Goal: Task Accomplishment & Management: Manage account settings

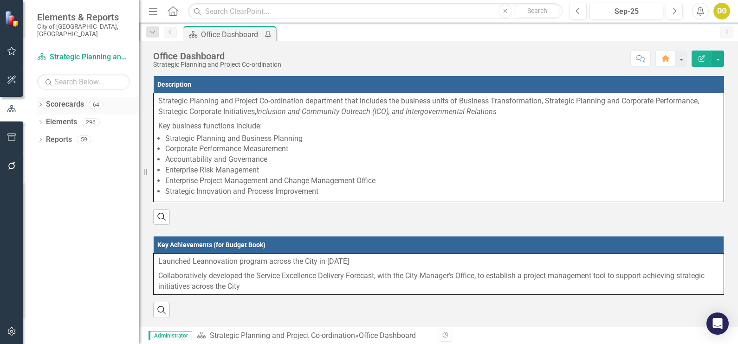
click at [44, 97] on div "Dropdown Scorecards 64" at bounding box center [88, 106] width 102 height 18
click at [42, 103] on icon "Dropdown" at bounding box center [40, 105] width 6 height 5
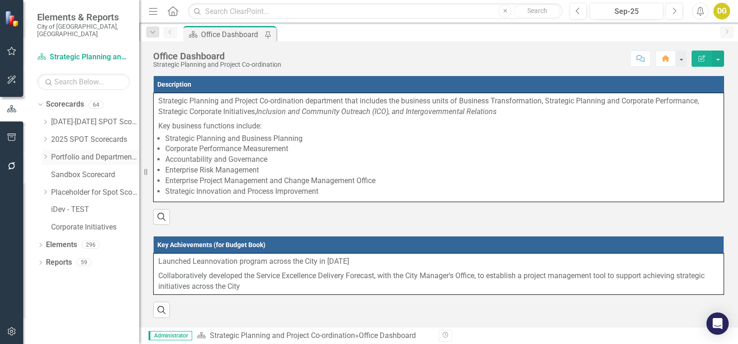
click at [44, 154] on div "Dropdown" at bounding box center [45, 158] width 7 height 8
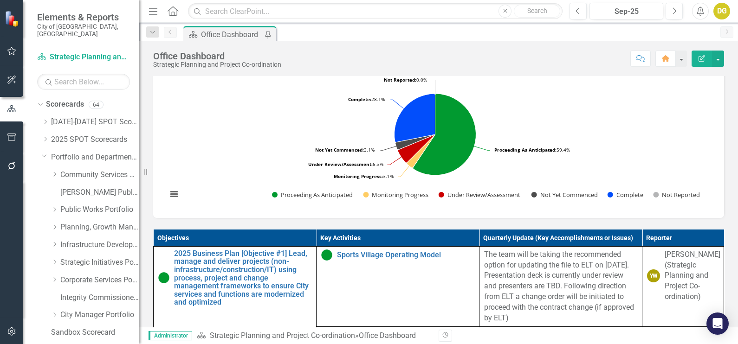
scroll to position [348, 0]
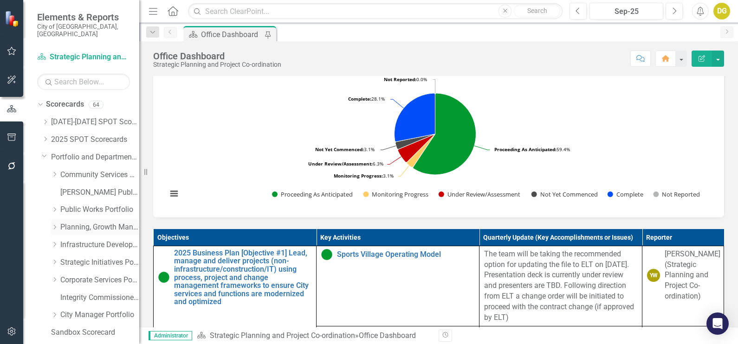
click at [51, 225] on icon "Dropdown" at bounding box center [54, 228] width 7 height 6
click at [77, 258] on link "Development and Parks Planning" at bounding box center [105, 263] width 70 height 11
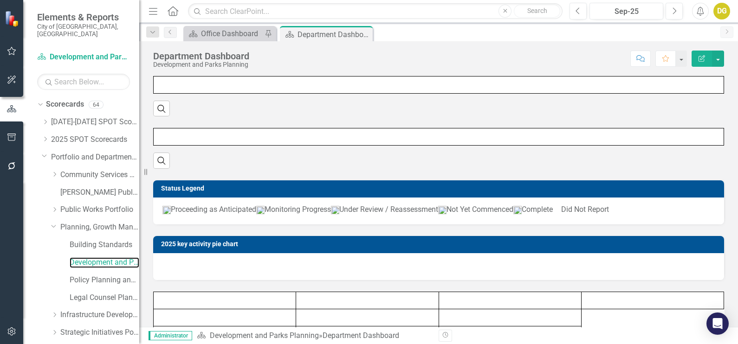
scroll to position [149, 0]
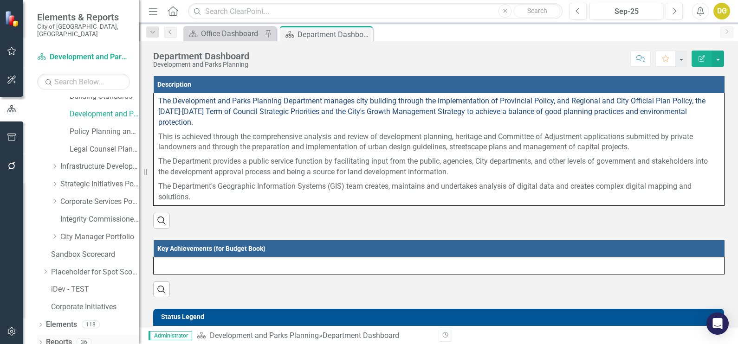
click at [58, 337] on link "Reports" at bounding box center [59, 342] width 26 height 11
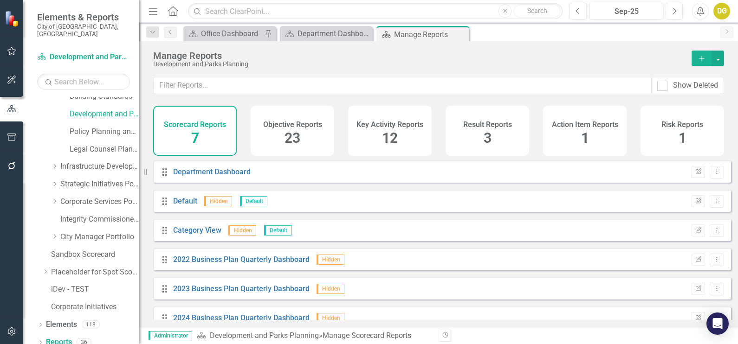
click at [271, 144] on div "Objective Reports 23" at bounding box center [293, 131] width 84 height 50
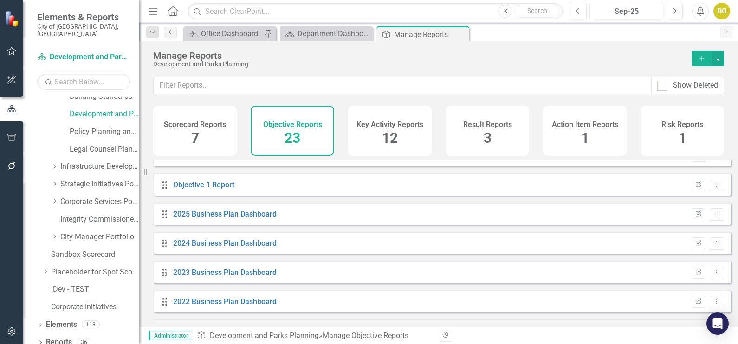
scroll to position [396, 0]
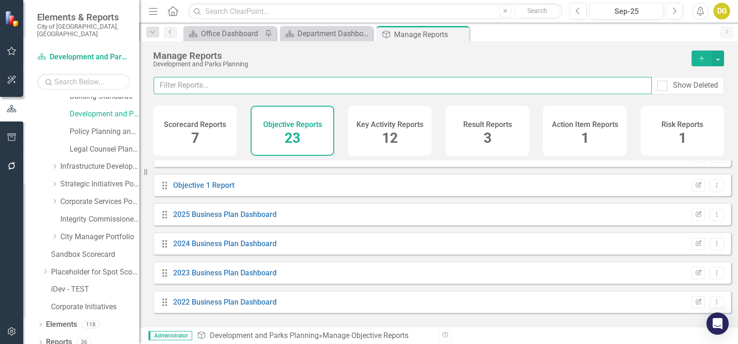
click at [187, 81] on input "text" at bounding box center [403, 85] width 498 height 17
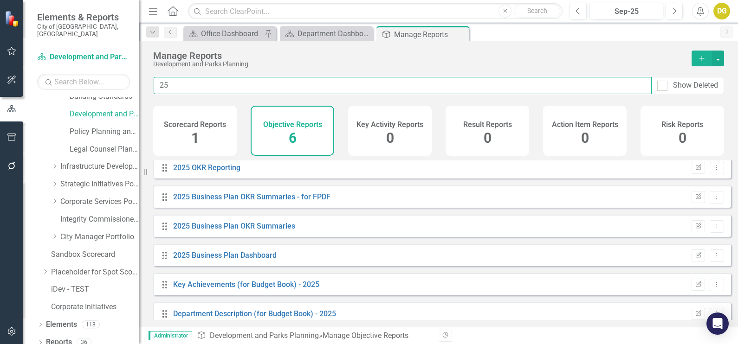
scroll to position [0, 0]
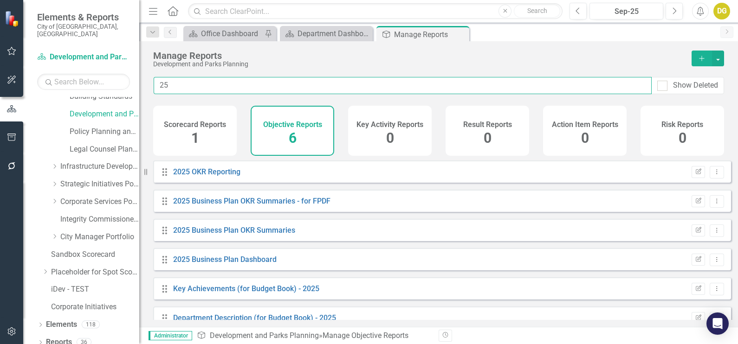
type input "25"
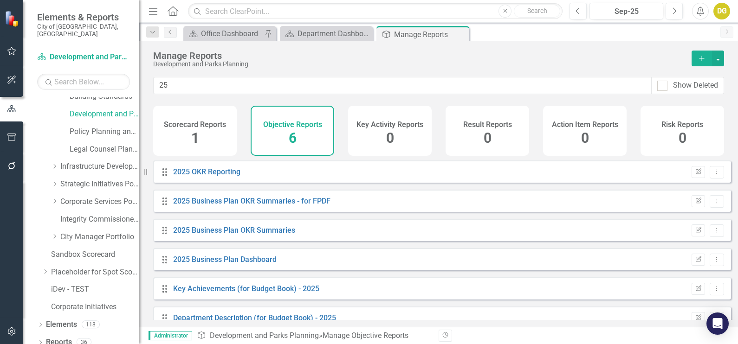
click at [188, 121] on h4 "Scorecard Reports" at bounding box center [195, 125] width 62 height 8
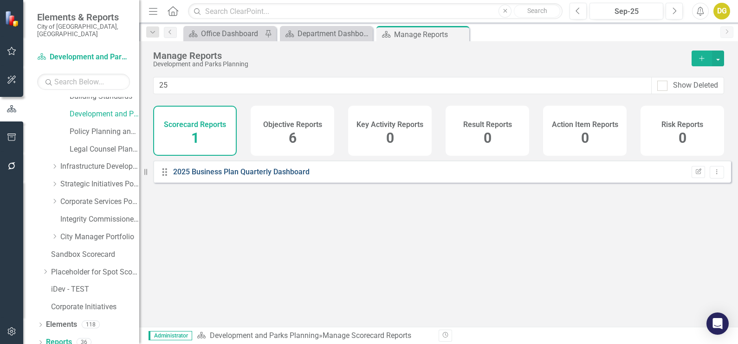
click at [222, 176] on link "2025 Business Plan Quarterly Dashboard" at bounding box center [241, 172] width 136 height 9
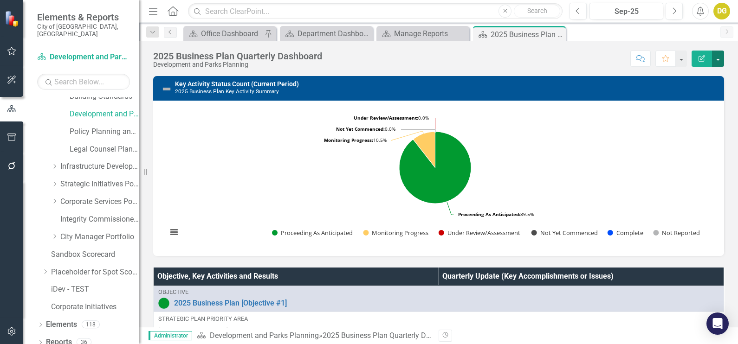
click at [717, 58] on button "button" at bounding box center [718, 59] width 12 height 16
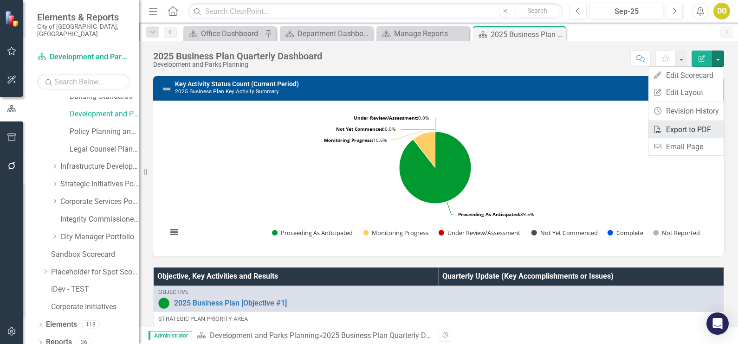
click at [695, 128] on link "PDF Export to PDF" at bounding box center [685, 129] width 75 height 17
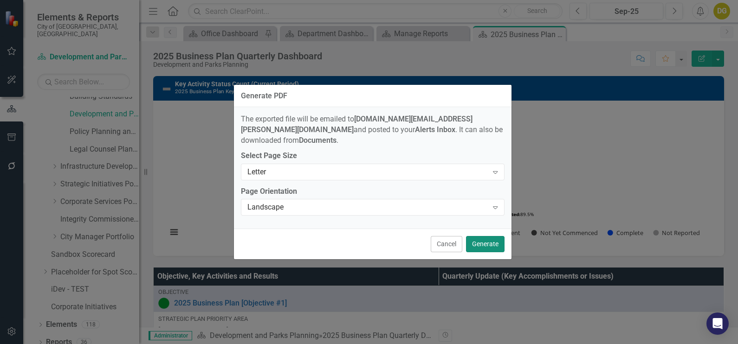
click at [496, 236] on button "Generate" at bounding box center [485, 244] width 39 height 16
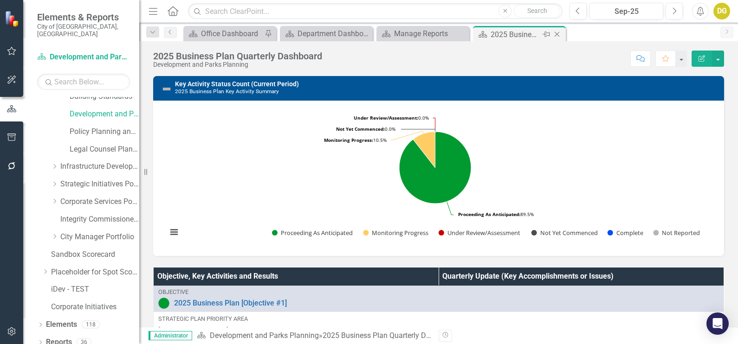
click at [558, 33] on icon "Close" at bounding box center [556, 34] width 9 height 7
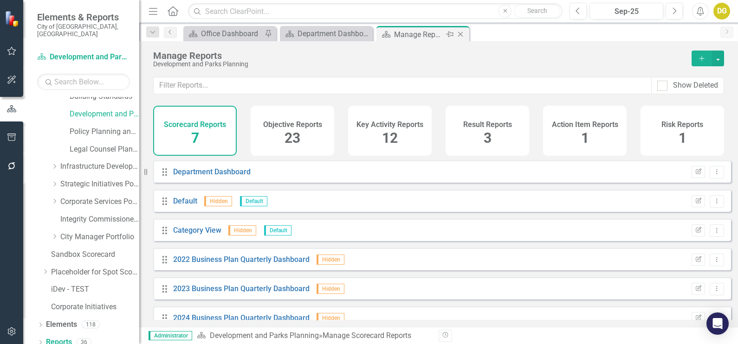
click at [464, 34] on icon "Close" at bounding box center [460, 34] width 9 height 7
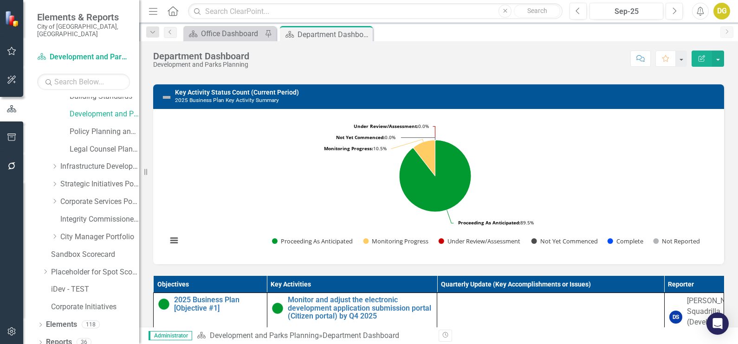
scroll to position [116, 0]
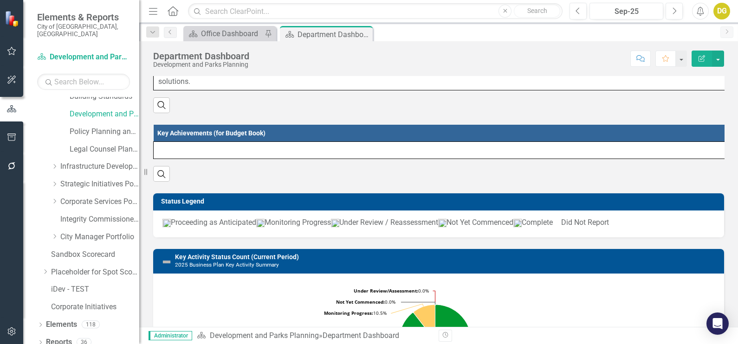
drag, startPoint x: 364, startPoint y: 36, endPoint x: 189, endPoint y: 119, distance: 194.1
click at [0, 0] on icon "Close" at bounding box center [0, 0] width 0 height 0
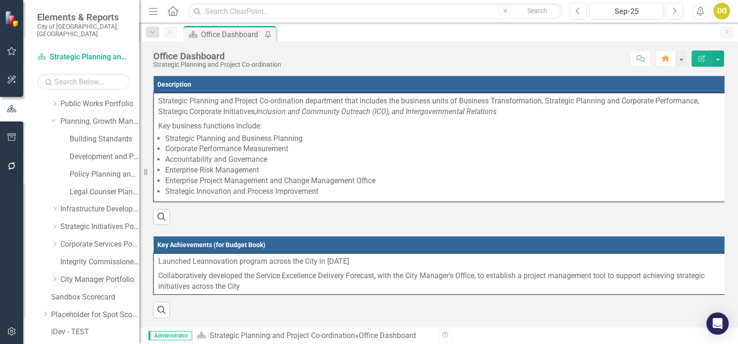
scroll to position [116, 0]
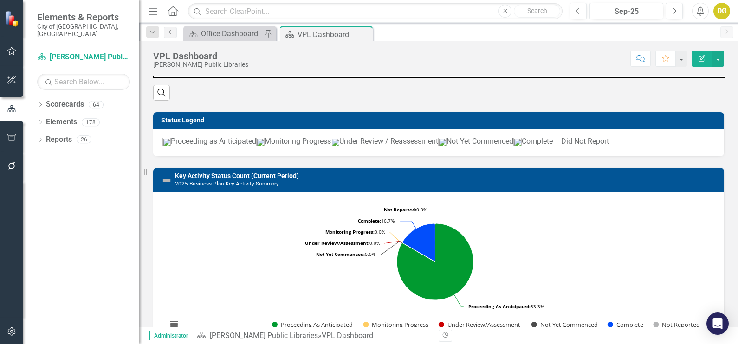
scroll to position [232, 0]
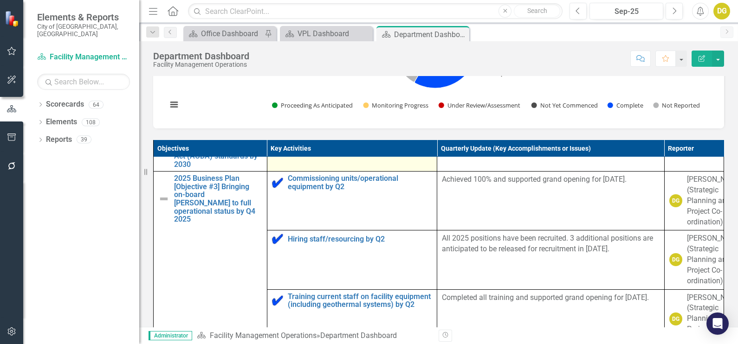
scroll to position [232, 0]
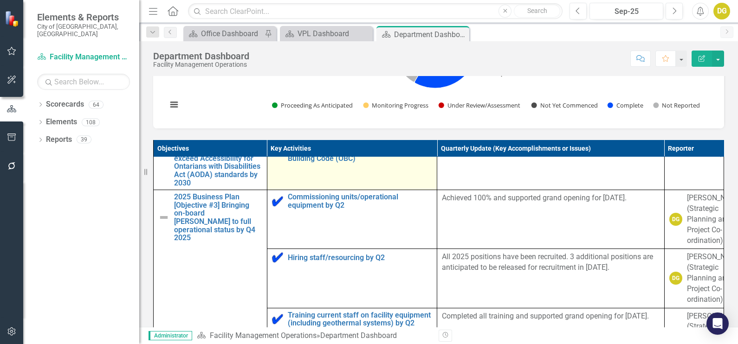
click at [274, 140] on img at bounding box center [277, 134] width 11 height 11
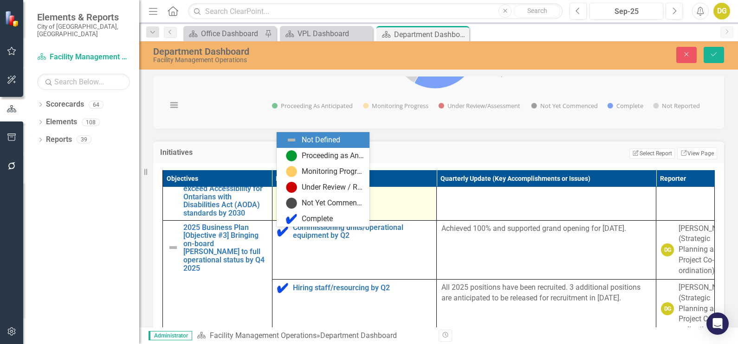
click at [285, 151] on div "Not Defined" at bounding box center [286, 144] width 14 height 13
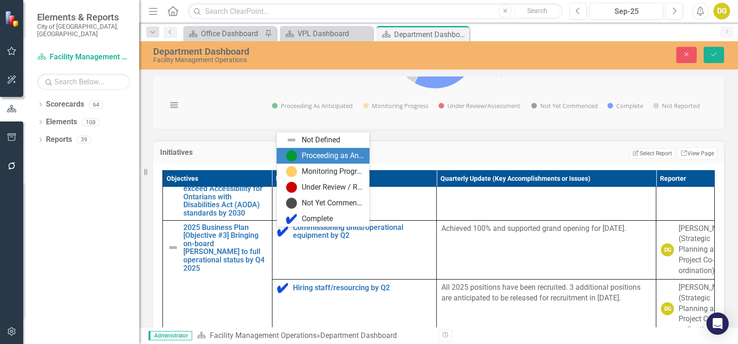
click at [294, 155] on img at bounding box center [291, 155] width 11 height 11
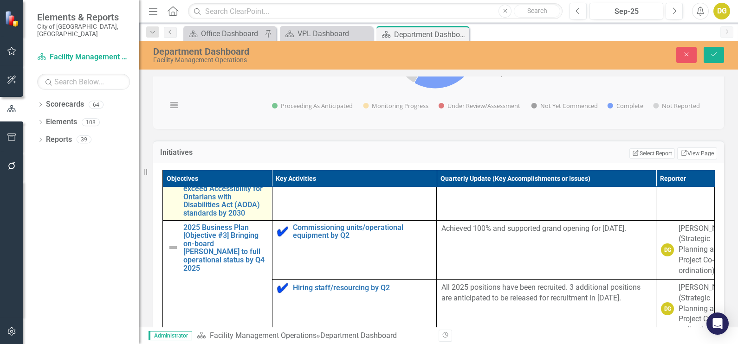
click at [170, 182] on img at bounding box center [173, 176] width 11 height 11
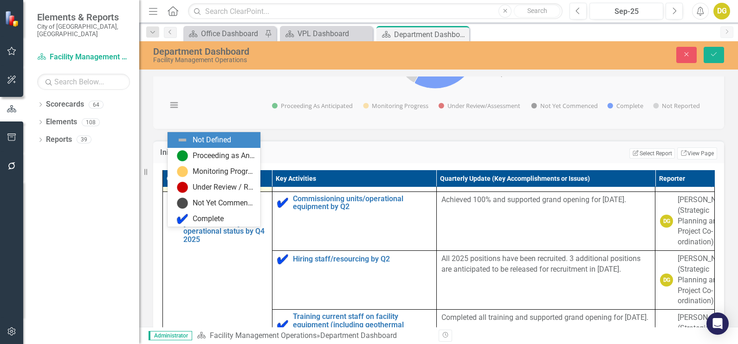
click at [178, 151] on div "Not Defined" at bounding box center [176, 144] width 14 height 13
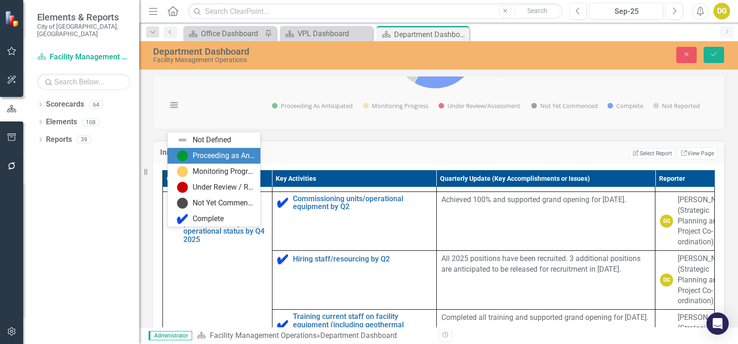
click at [196, 159] on div "Proceeding as Anticipated" at bounding box center [224, 156] width 62 height 11
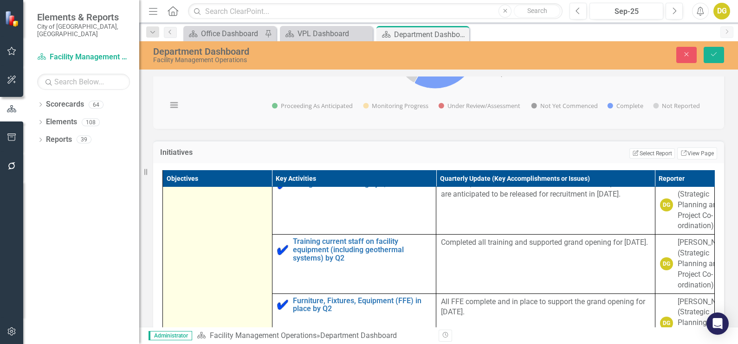
scroll to position [290, 0]
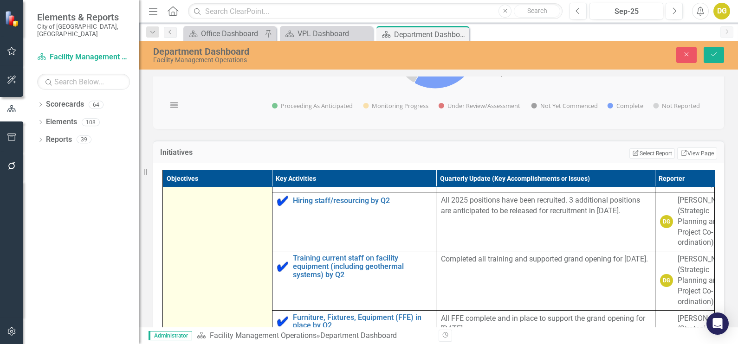
click at [175, 167] on img at bounding box center [173, 160] width 11 height 11
click at [174, 151] on img at bounding box center [175, 145] width 11 height 11
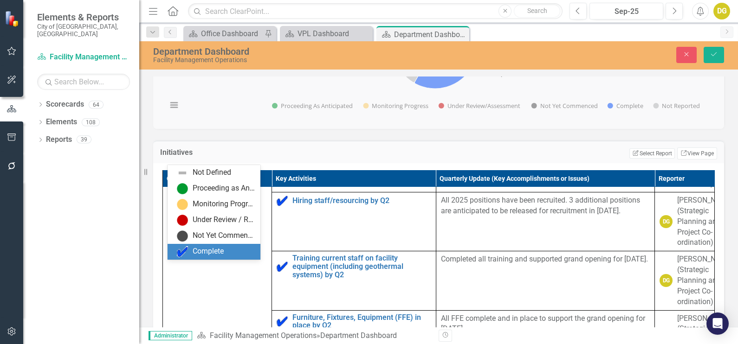
click at [185, 254] on img at bounding box center [182, 251] width 11 height 11
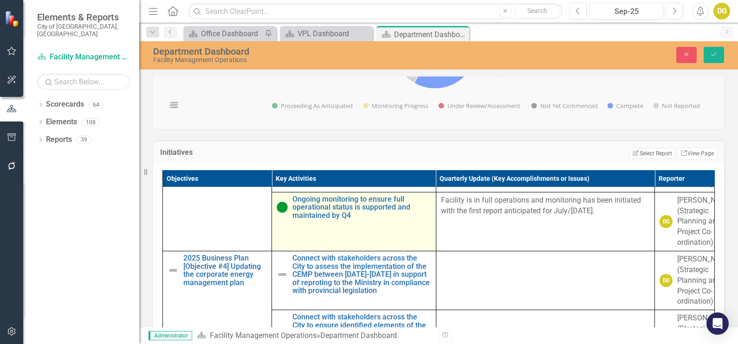
scroll to position [754, 0]
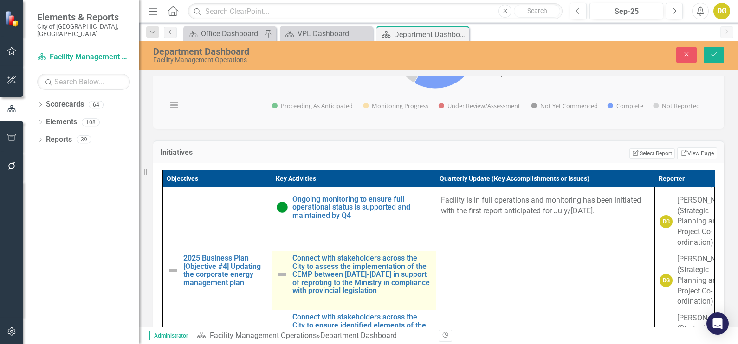
click at [278, 269] on img at bounding box center [282, 274] width 11 height 11
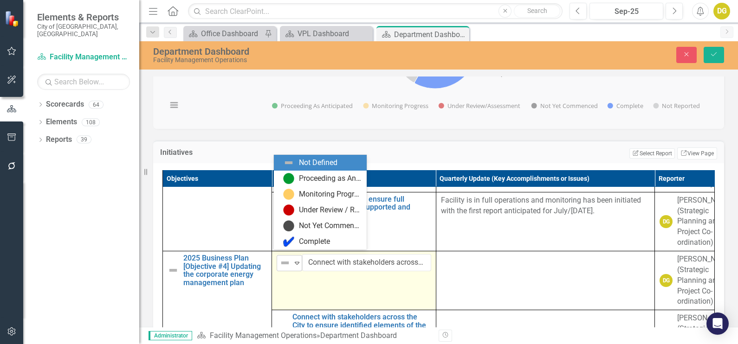
click at [282, 263] on div "Not Defined" at bounding box center [285, 263] width 14 height 13
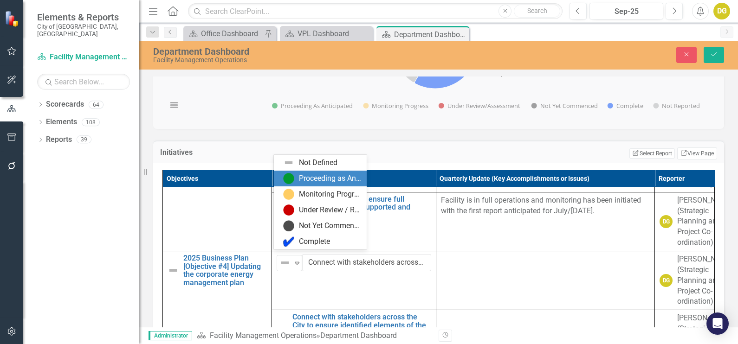
click at [296, 180] on div "Proceeding as Anticipated" at bounding box center [322, 178] width 78 height 11
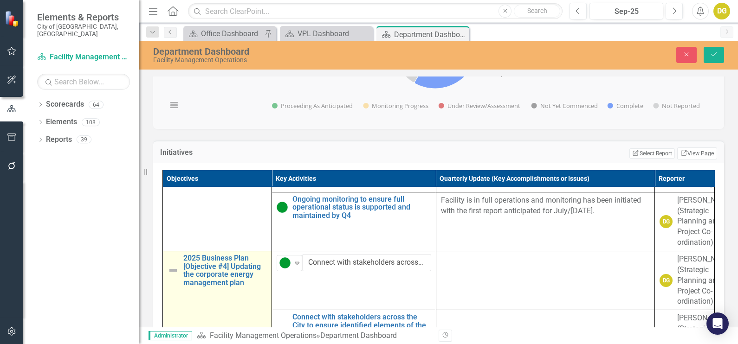
click at [169, 265] on img at bounding box center [173, 270] width 11 height 11
click at [173, 262] on img at bounding box center [175, 263] width 11 height 11
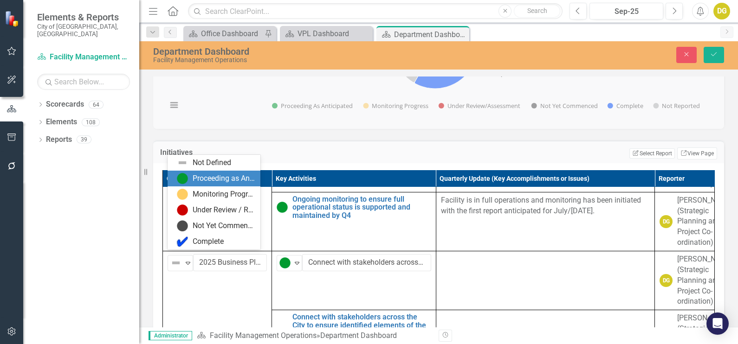
click at [187, 176] on img at bounding box center [182, 178] width 11 height 11
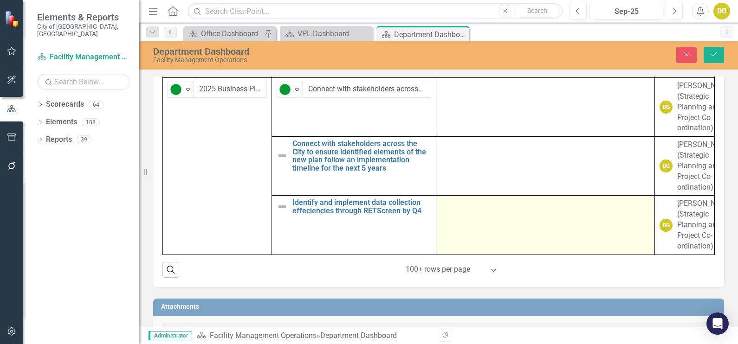
scroll to position [789, 0]
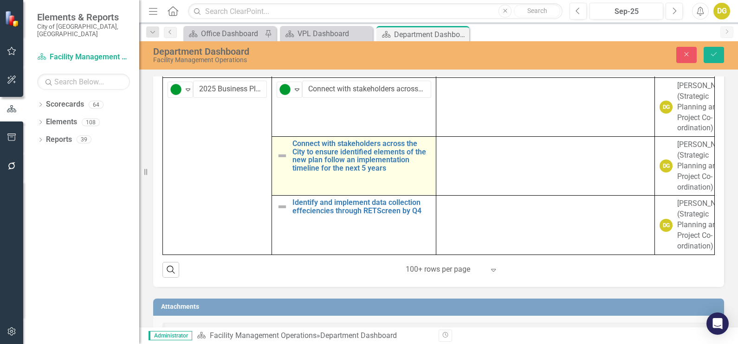
click at [279, 150] on img at bounding box center [282, 155] width 11 height 11
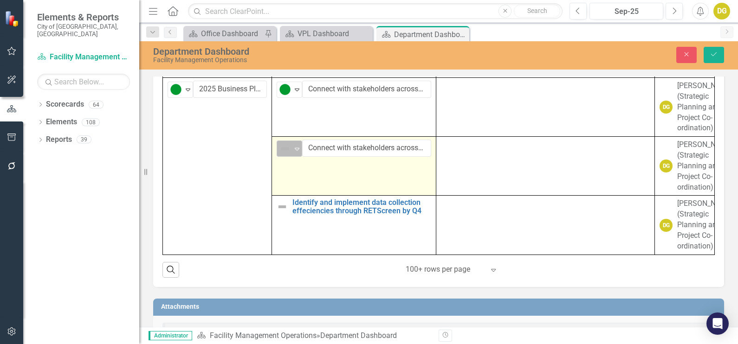
click at [281, 144] on img at bounding box center [284, 148] width 11 height 11
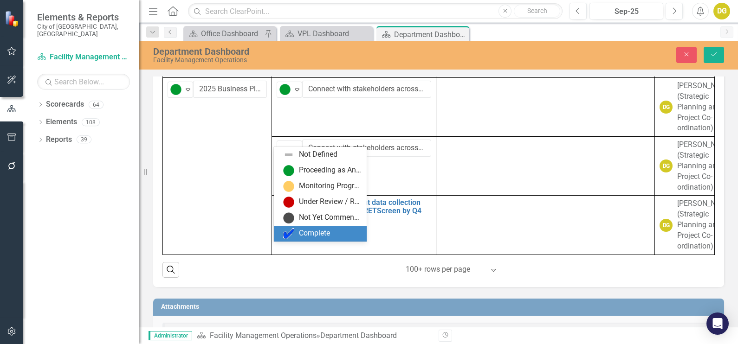
click at [304, 233] on div "Complete" at bounding box center [314, 233] width 31 height 11
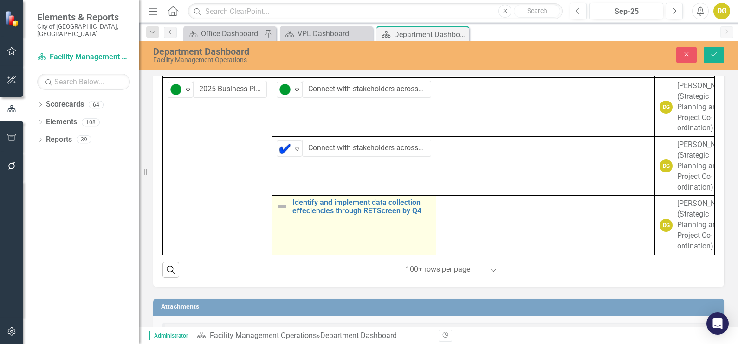
click at [278, 213] on img at bounding box center [282, 206] width 11 height 11
click at [279, 213] on img at bounding box center [284, 207] width 11 height 11
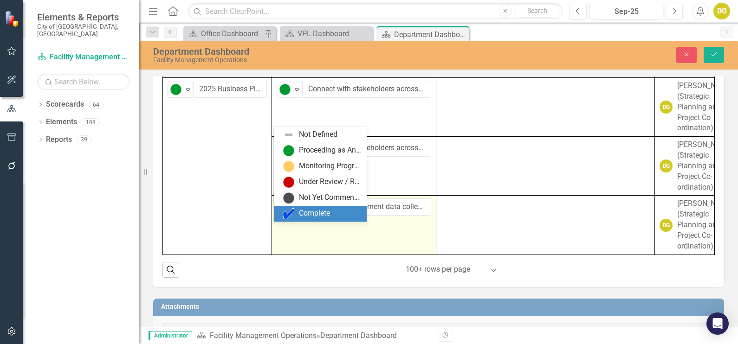
click at [286, 215] on img at bounding box center [288, 213] width 11 height 11
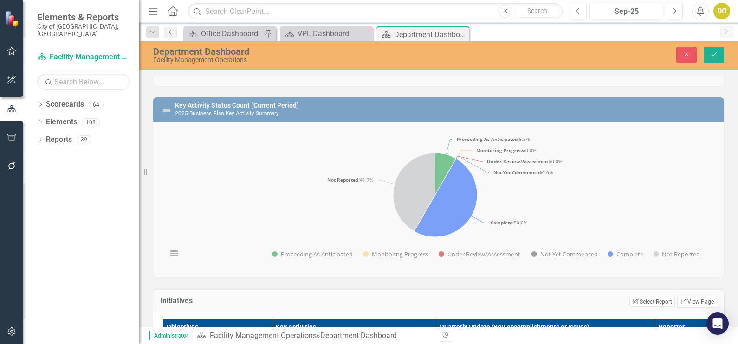
scroll to position [406, 0]
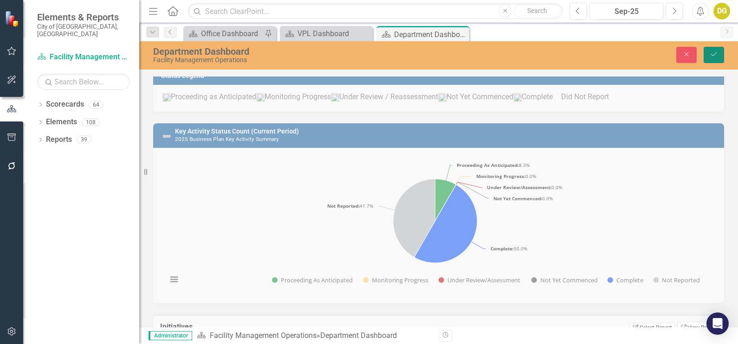
click at [715, 51] on icon "Save" at bounding box center [714, 54] width 8 height 6
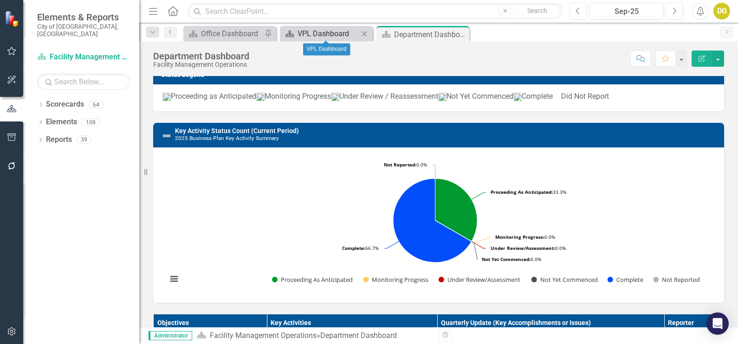
click at [343, 34] on div "VPL Dashboard" at bounding box center [327, 34] width 61 height 12
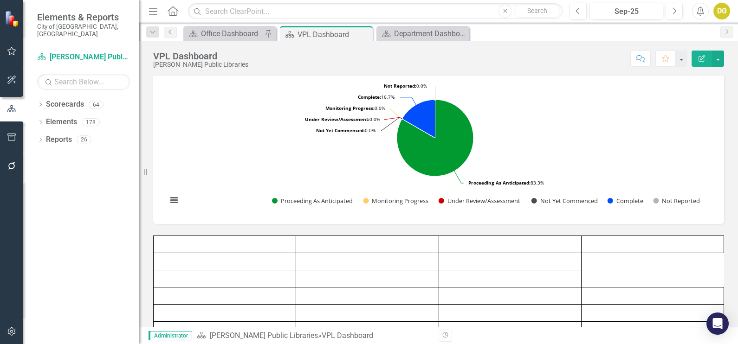
scroll to position [263, 0]
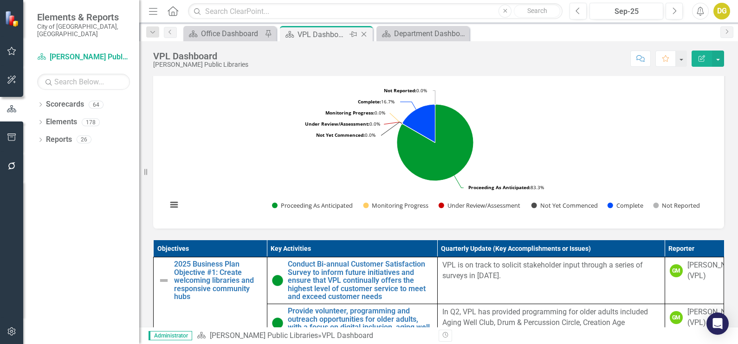
click at [366, 35] on icon "Close" at bounding box center [363, 34] width 9 height 7
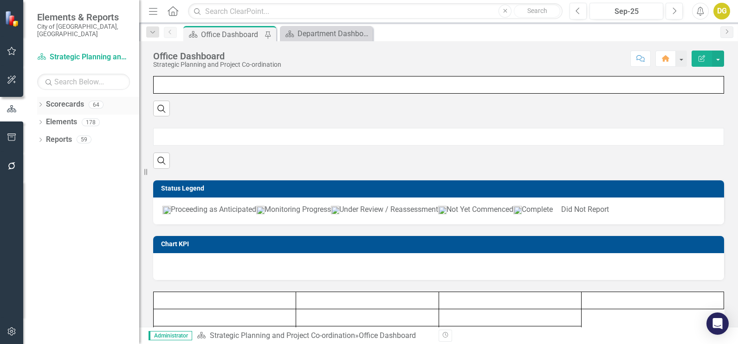
click at [39, 103] on icon "Dropdown" at bounding box center [40, 105] width 6 height 5
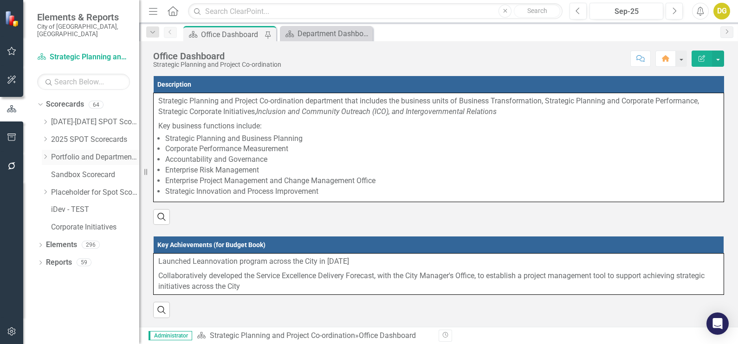
click at [45, 155] on icon at bounding box center [46, 157] width 2 height 5
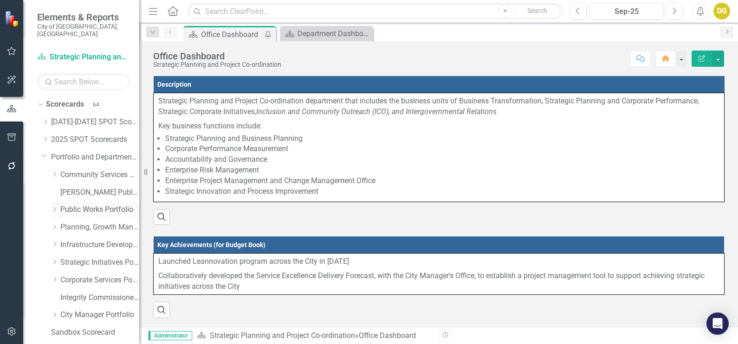
click at [53, 207] on icon "Dropdown" at bounding box center [54, 210] width 7 height 6
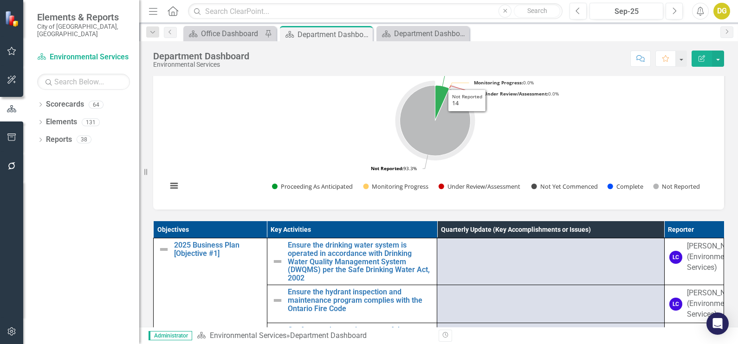
scroll to position [348, 0]
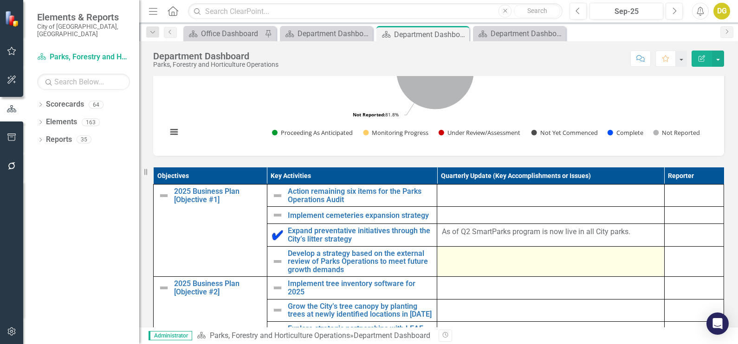
scroll to position [406, 0]
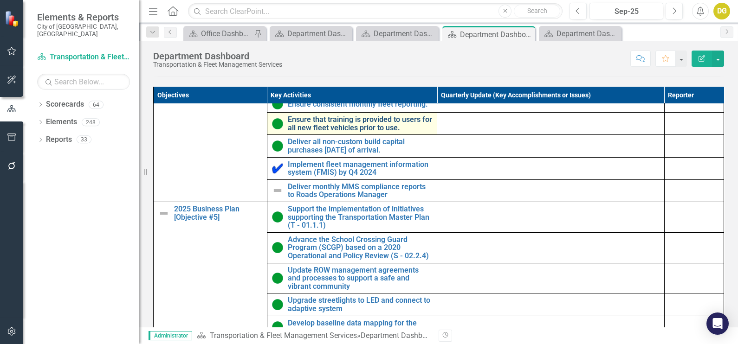
scroll to position [406, 0]
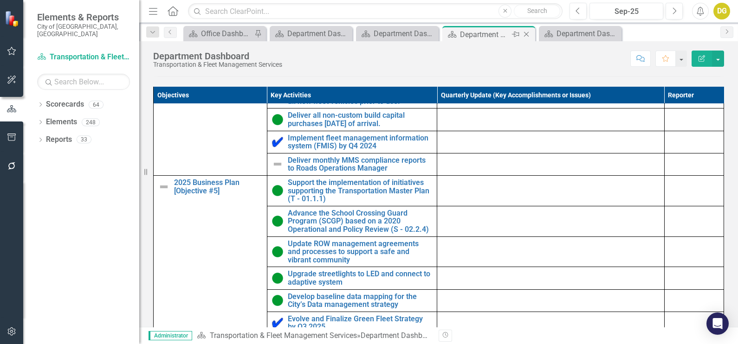
click at [527, 31] on icon "Close" at bounding box center [526, 34] width 9 height 7
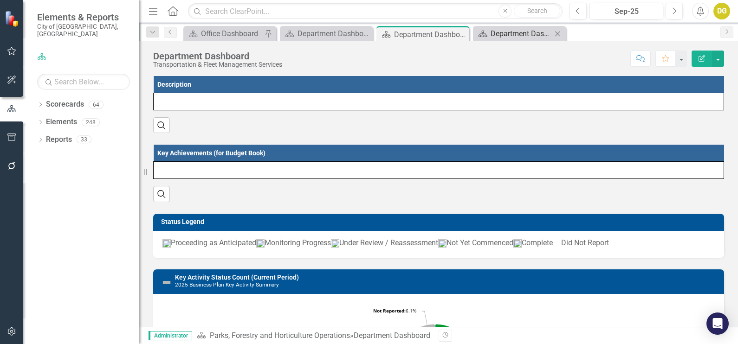
click at [527, 31] on div "Department Dashboard" at bounding box center [521, 34] width 61 height 12
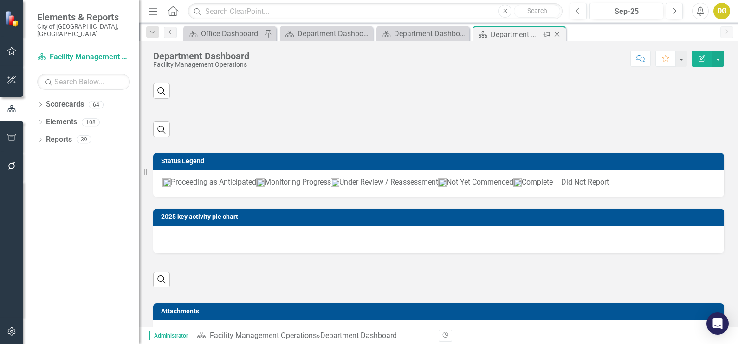
click at [556, 32] on icon "Close" at bounding box center [556, 34] width 9 height 7
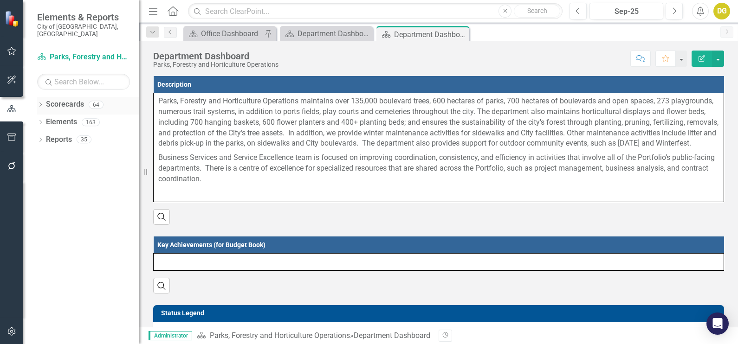
click at [39, 102] on div "Dropdown" at bounding box center [40, 106] width 6 height 8
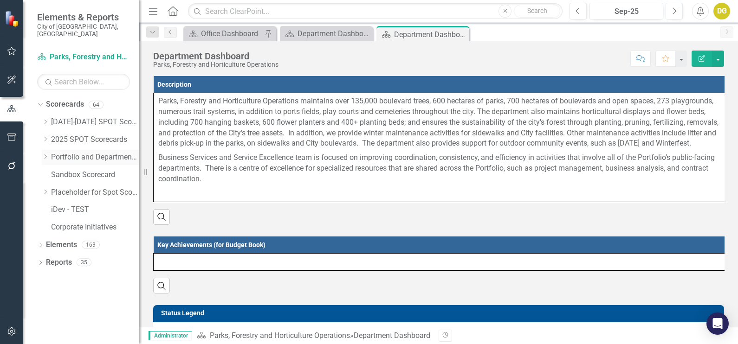
click at [47, 154] on icon "Dropdown" at bounding box center [45, 157] width 7 height 6
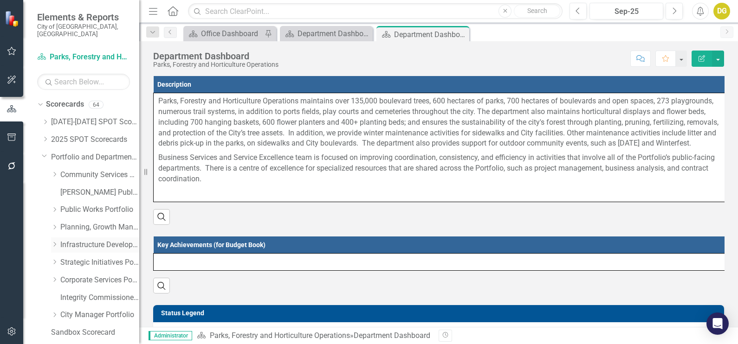
click at [54, 241] on div "Dropdown" at bounding box center [54, 245] width 7 height 8
click at [77, 258] on link "Development Engineering" at bounding box center [105, 263] width 70 height 11
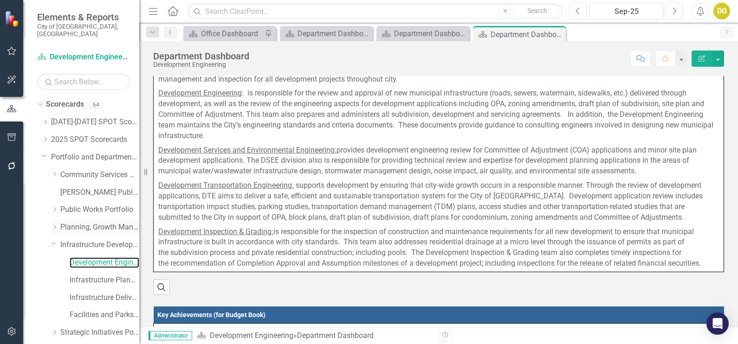
scroll to position [298, 0]
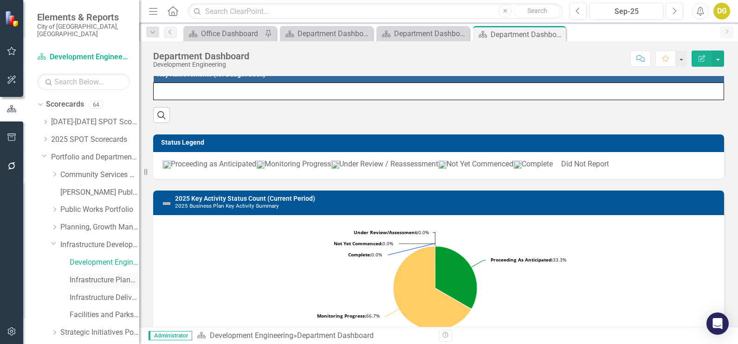
click at [89, 279] on div "Infrastructure Planning and Corporate Asset Management" at bounding box center [105, 280] width 70 height 15
click at [90, 275] on link "Infrastructure Planning and Corporate Asset Management" at bounding box center [105, 280] width 70 height 11
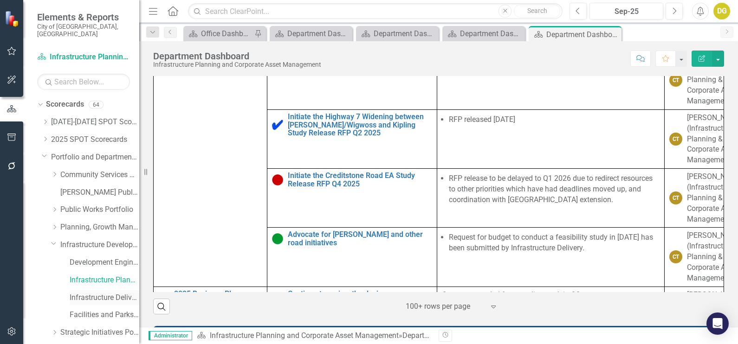
click at [97, 293] on link "Infrastructure Delivery" at bounding box center [105, 298] width 70 height 11
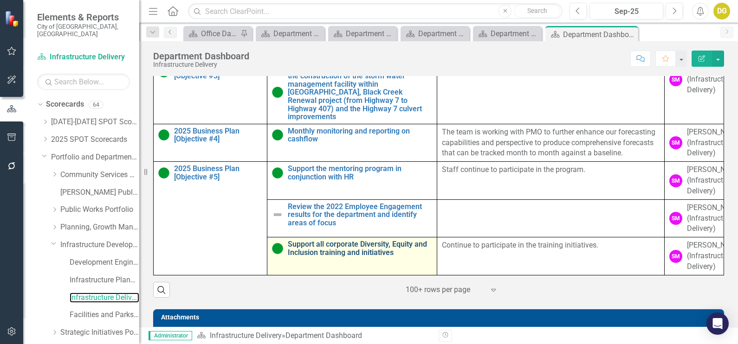
scroll to position [522, 0]
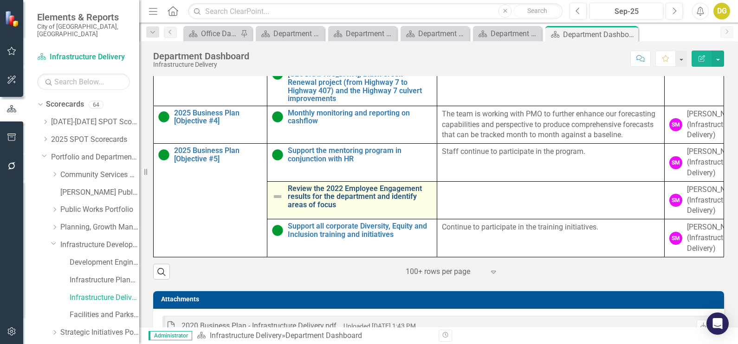
click at [330, 186] on link "Review the 2022 Employee Engagement results for the department and identify are…" at bounding box center [360, 197] width 145 height 25
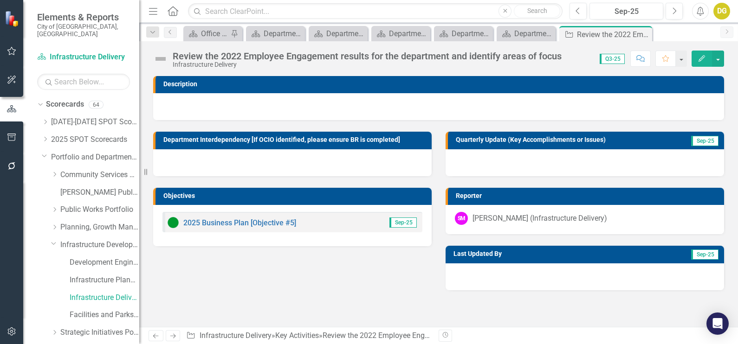
click at [543, 53] on div "Review the 2022 Employee Engagement results for the department and identify are…" at bounding box center [367, 56] width 389 height 10
click at [542, 56] on div "Review the 2022 Employee Engagement results for the department and identify are…" at bounding box center [367, 56] width 389 height 10
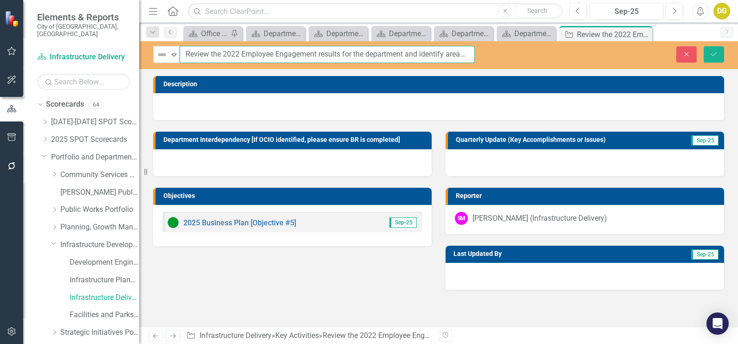
click at [432, 58] on input "Review the 2022 Employee Engagement results for the department and identify are…" at bounding box center [327, 54] width 295 height 17
click at [693, 52] on button "Close" at bounding box center [686, 54] width 20 height 16
